Goal: Navigation & Orientation: Find specific page/section

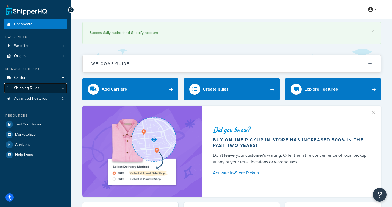
click at [31, 89] on span "Shipping Rules" at bounding box center [27, 88] width 26 height 5
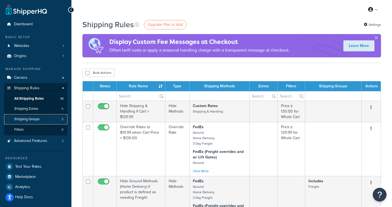
click at [35, 121] on span "Shipping Groups" at bounding box center [26, 119] width 25 height 5
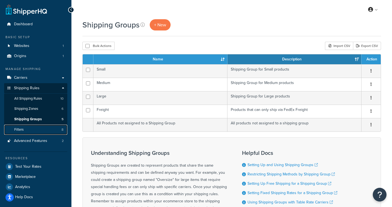
click at [22, 129] on span "Filters" at bounding box center [18, 129] width 9 height 5
